Goal: Find specific page/section: Find specific page/section

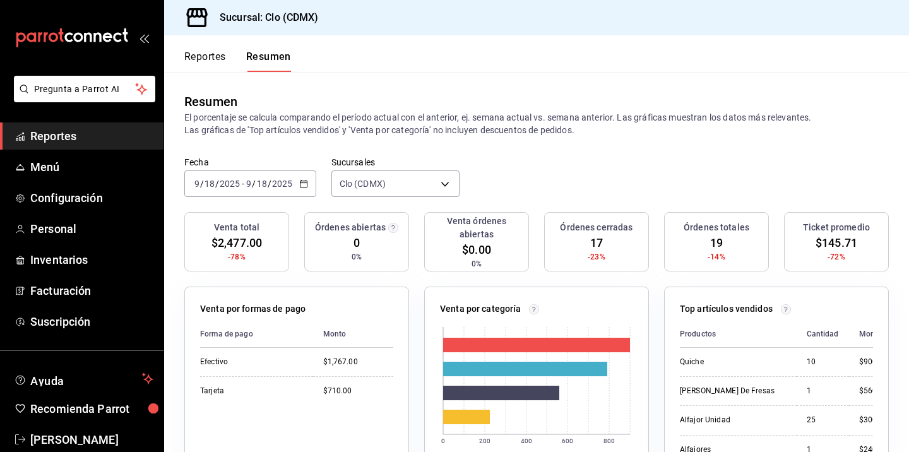
scroll to position [39, 0]
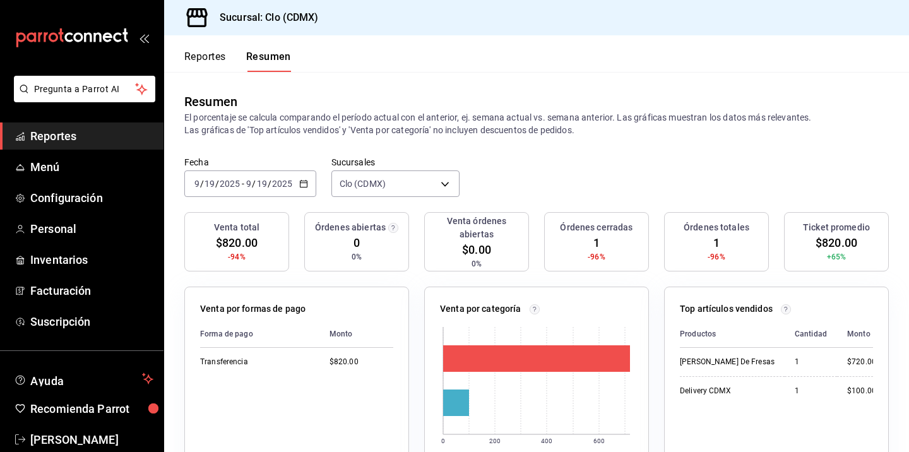
scroll to position [3, 0]
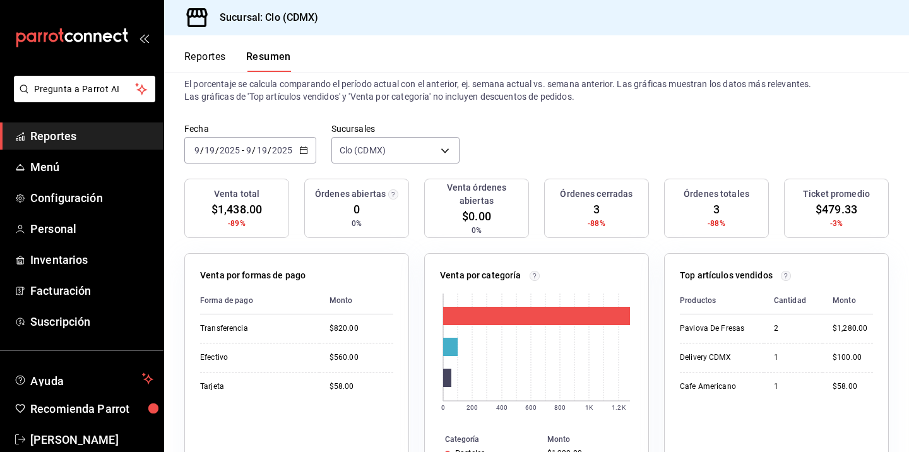
scroll to position [68, 0]
